Goal: Task Accomplishment & Management: Use online tool/utility

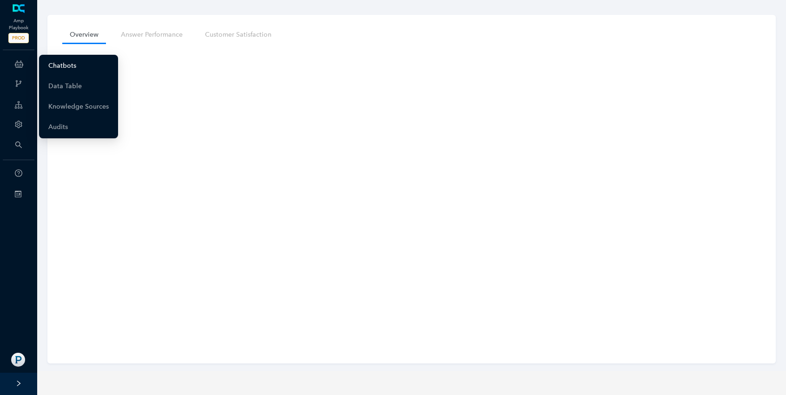
click at [57, 62] on link "Chatbots" at bounding box center [62, 66] width 28 height 19
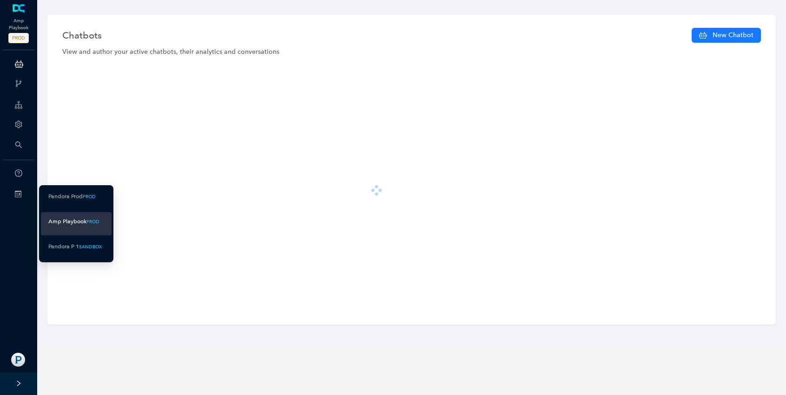
click at [19, 191] on icon at bounding box center [18, 194] width 7 height 7
click at [56, 191] on div "Pandora Prod" at bounding box center [65, 197] width 34 height 12
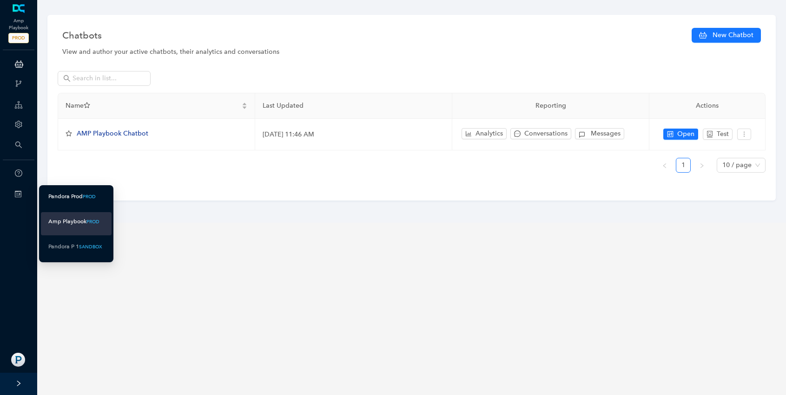
click at [50, 196] on div "Pandora Prod" at bounding box center [65, 197] width 34 height 12
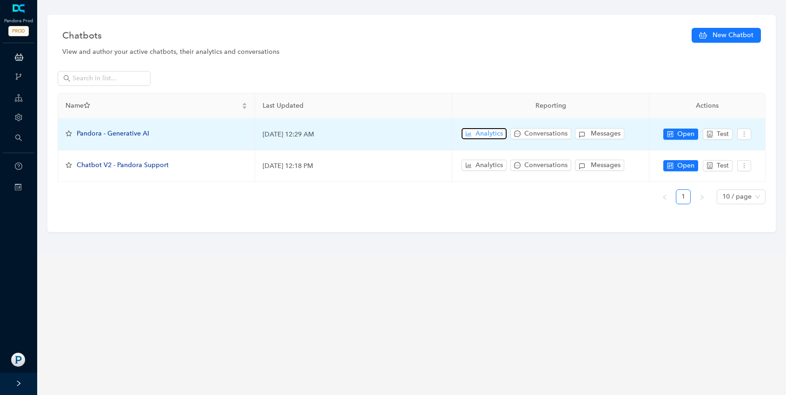
click at [474, 130] on button "Analytics" at bounding box center [483, 133] width 45 height 11
